Goal: Transaction & Acquisition: Purchase product/service

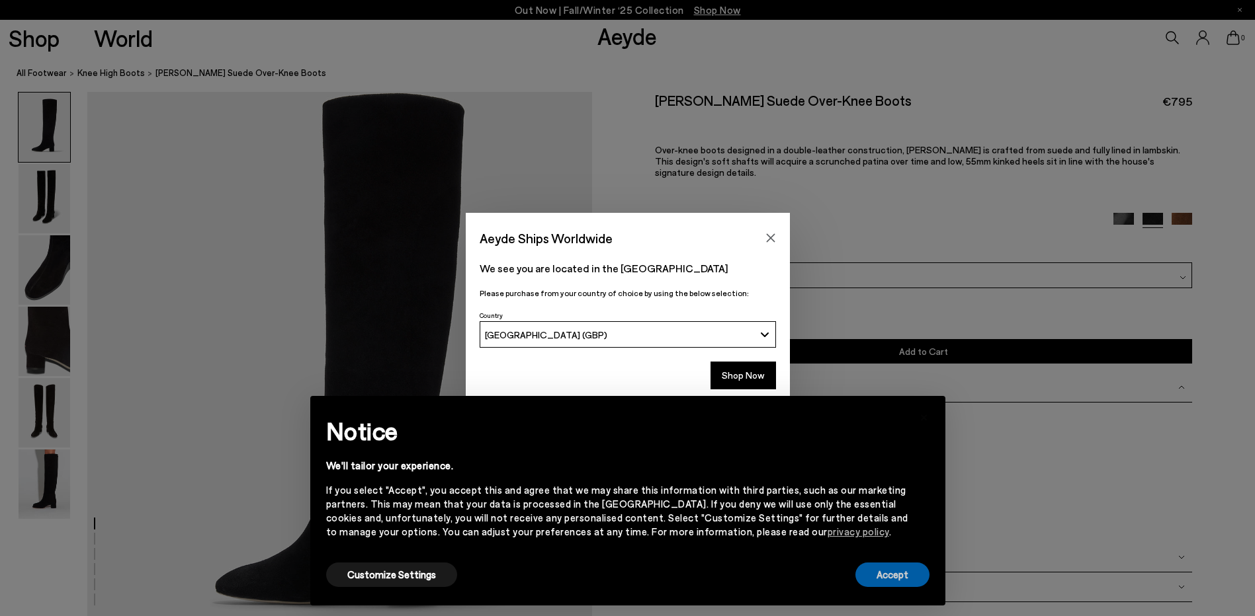
click at [884, 575] on button "Accept" at bounding box center [892, 575] width 74 height 24
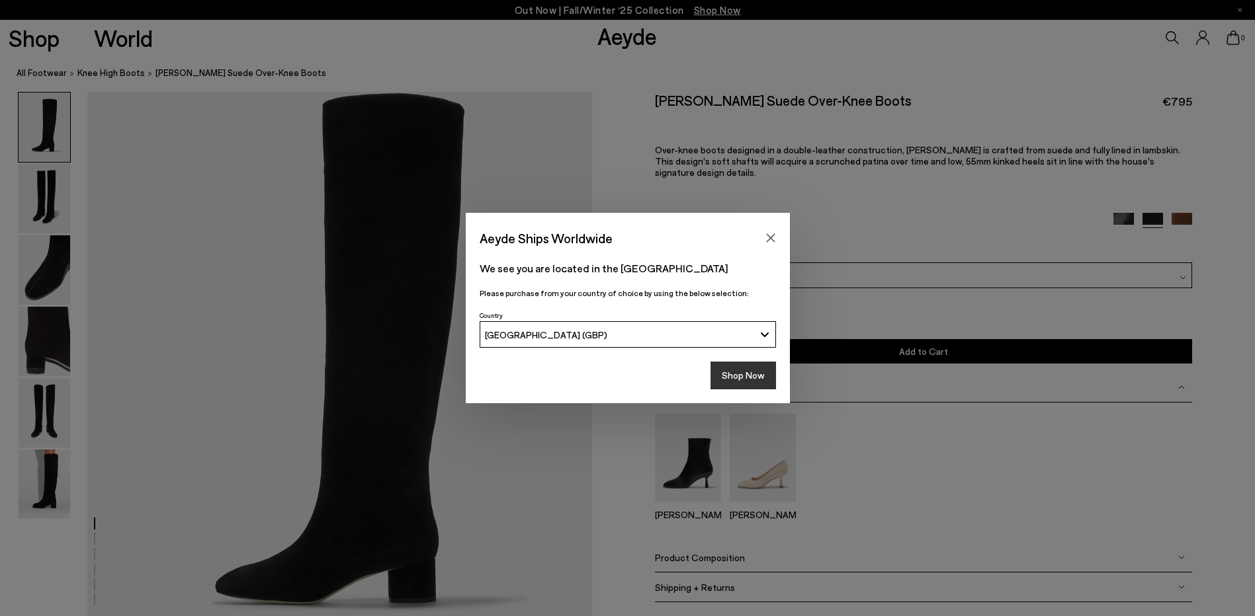
click at [747, 378] on button "Shop Now" at bounding box center [742, 376] width 65 height 28
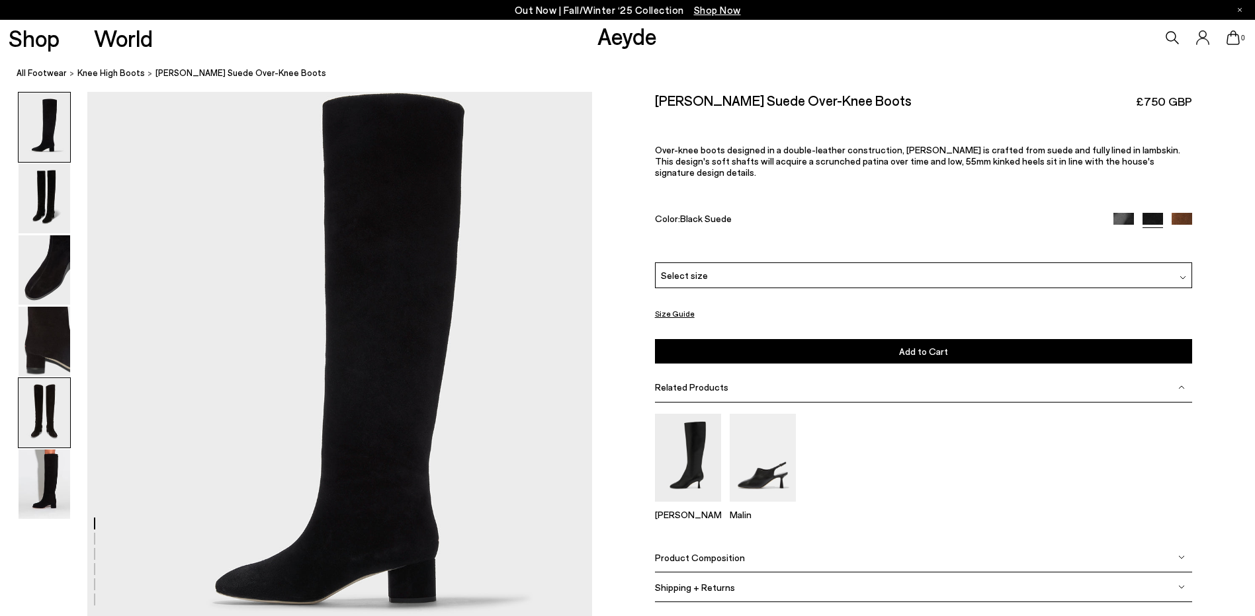
click at [40, 403] on img at bounding box center [45, 412] width 52 height 69
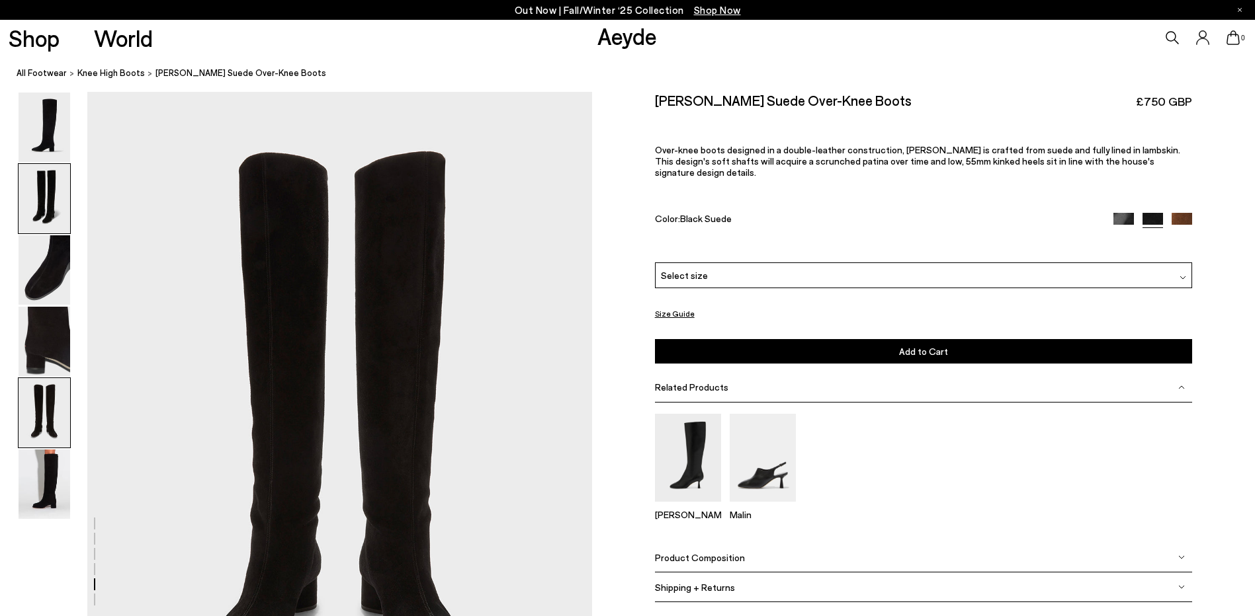
click at [44, 200] on img at bounding box center [45, 198] width 52 height 69
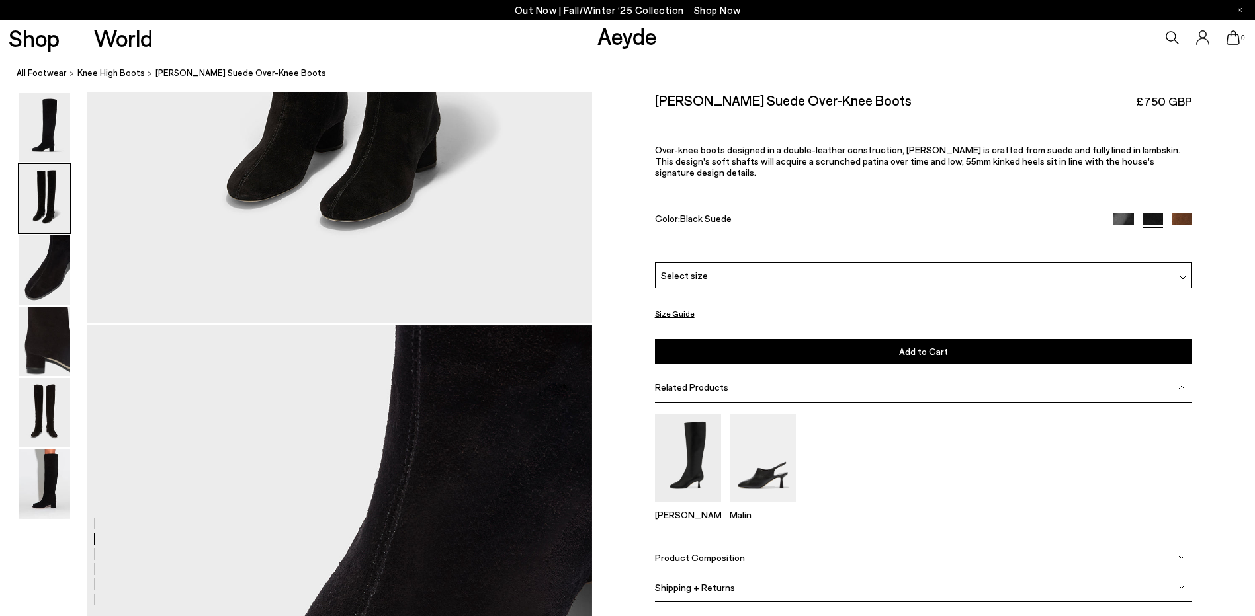
scroll to position [991, 0]
